Goal: Find specific page/section: Find specific page/section

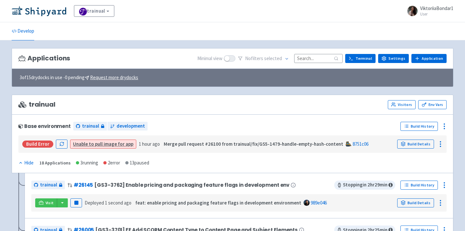
click at [320, 55] on input at bounding box center [318, 58] width 48 height 9
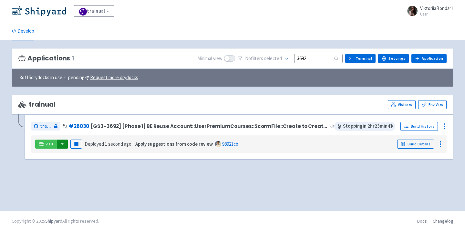
type input "3692"
click at [65, 141] on button "button" at bounding box center [62, 144] width 11 height 9
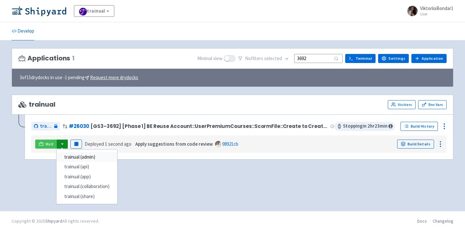
click at [79, 156] on link "trainual (admin)" at bounding box center [87, 157] width 61 height 10
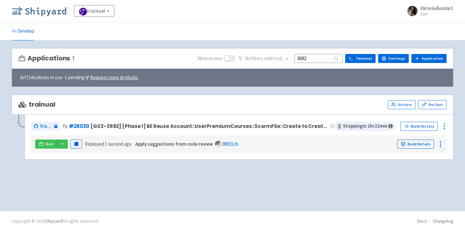
click at [42, 14] on img at bounding box center [39, 11] width 55 height 10
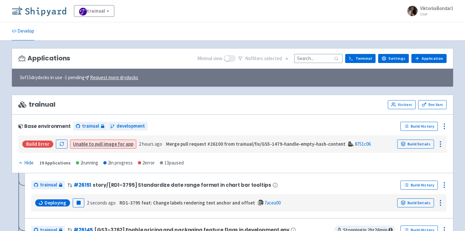
click at [42, 8] on img at bounding box center [39, 11] width 55 height 10
click at [320, 60] on input at bounding box center [318, 58] width 48 height 9
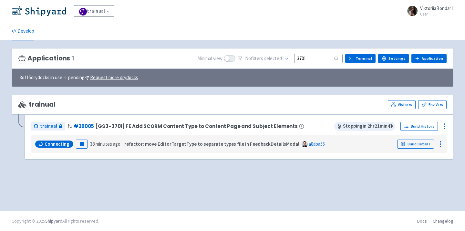
type input "3701"
click at [165, 181] on div "Applications 1 Minimal view No filter s selected 3701 Terminal Settings Applica…" at bounding box center [233, 125] width 442 height 155
